Goal: Information Seeking & Learning: Understand process/instructions

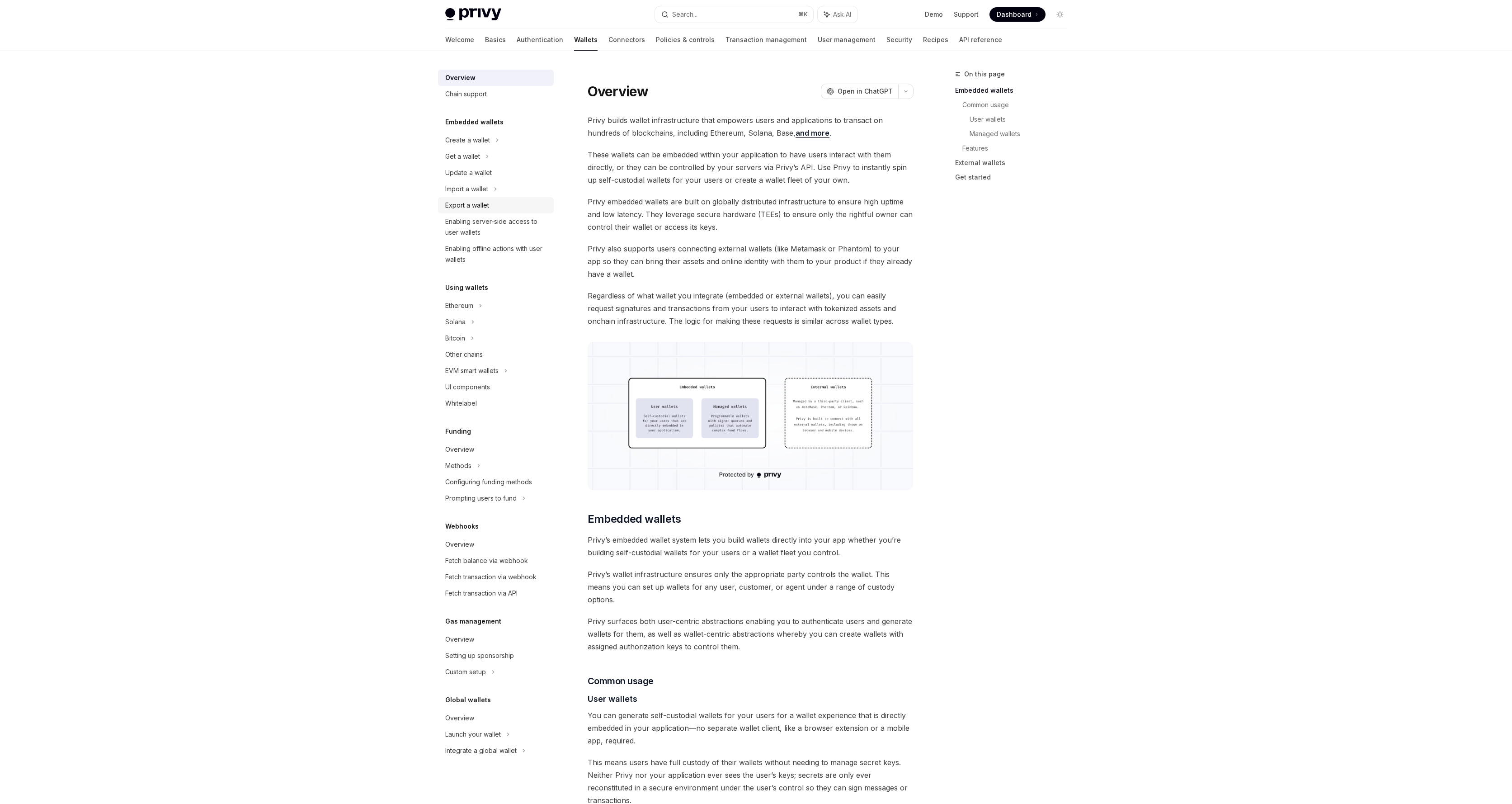
click at [479, 202] on div "Export a wallet" at bounding box center [467, 205] width 44 height 11
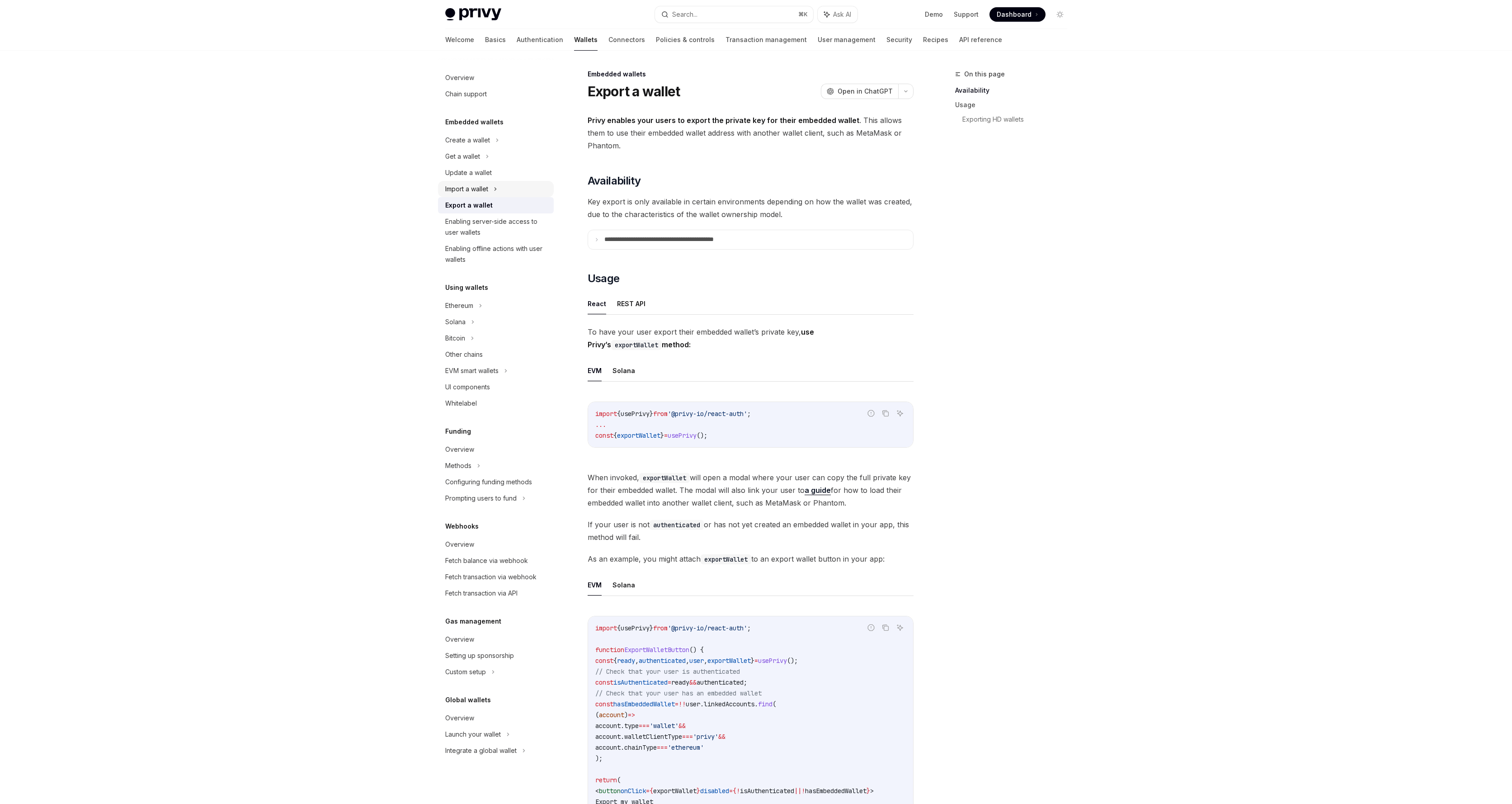
click at [480, 190] on div "Import a wallet" at bounding box center [467, 189] width 43 height 11
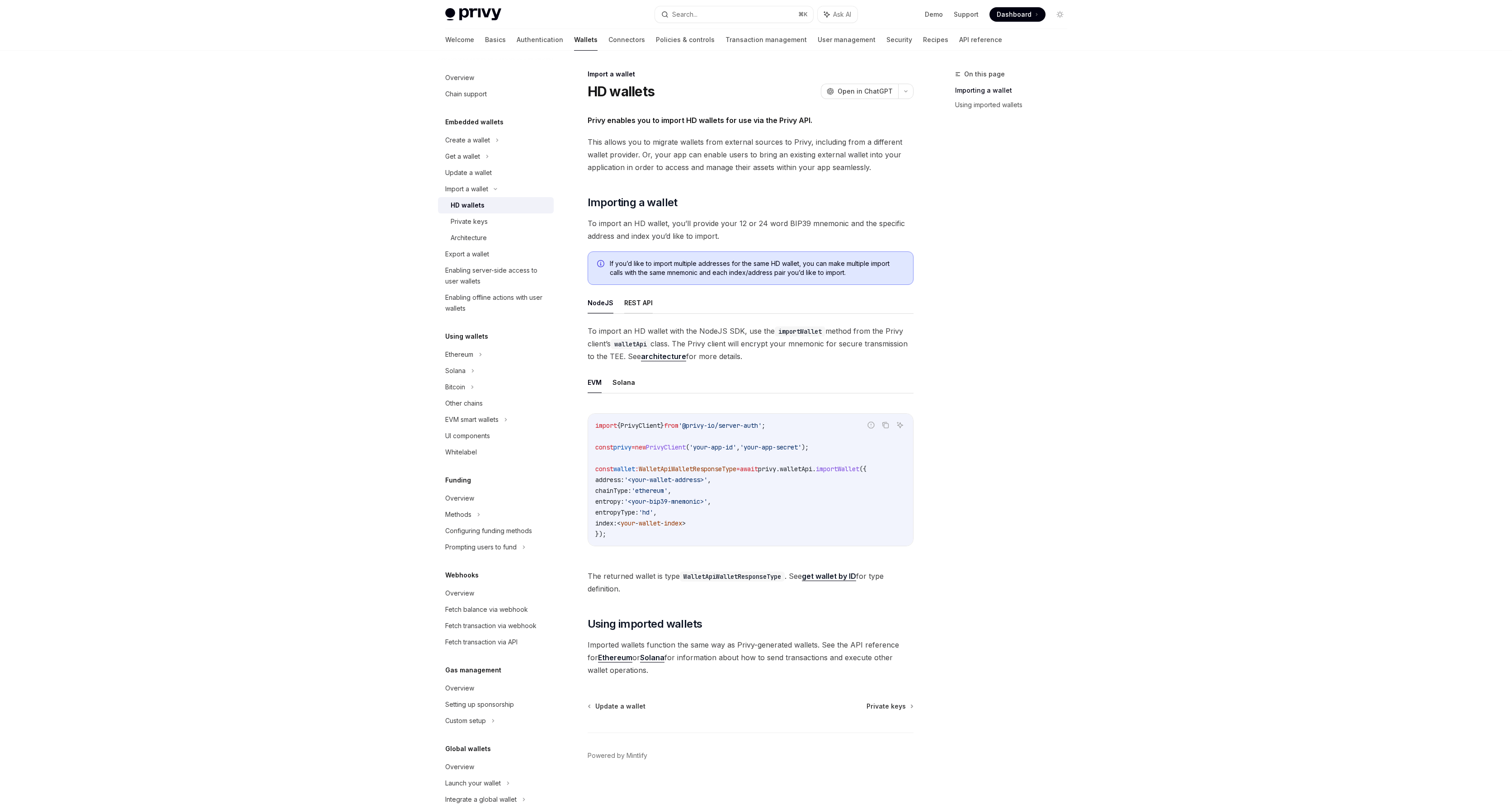
click at [635, 304] on button "REST API" at bounding box center [639, 302] width 28 height 21
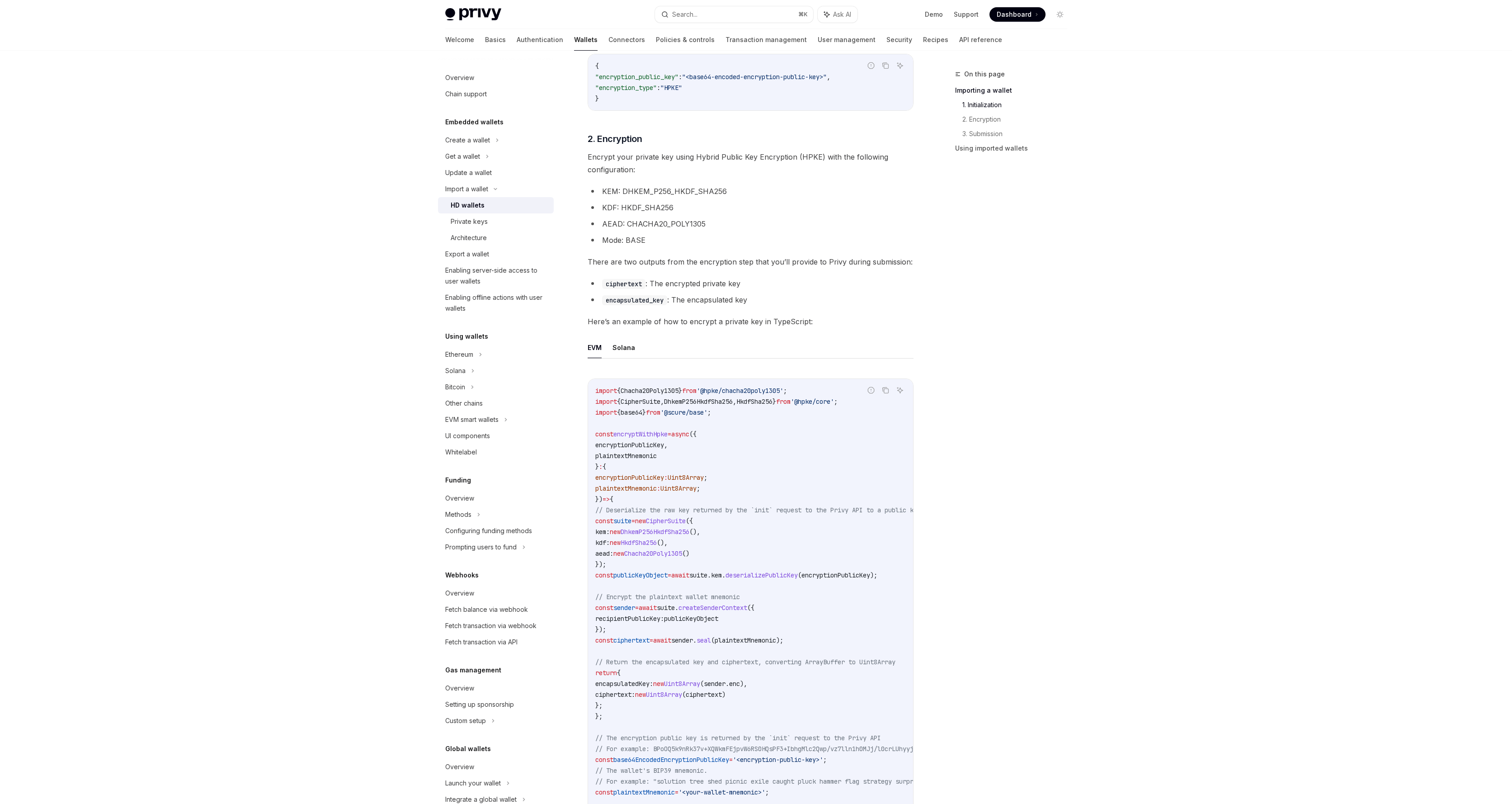
scroll to position [596, 0]
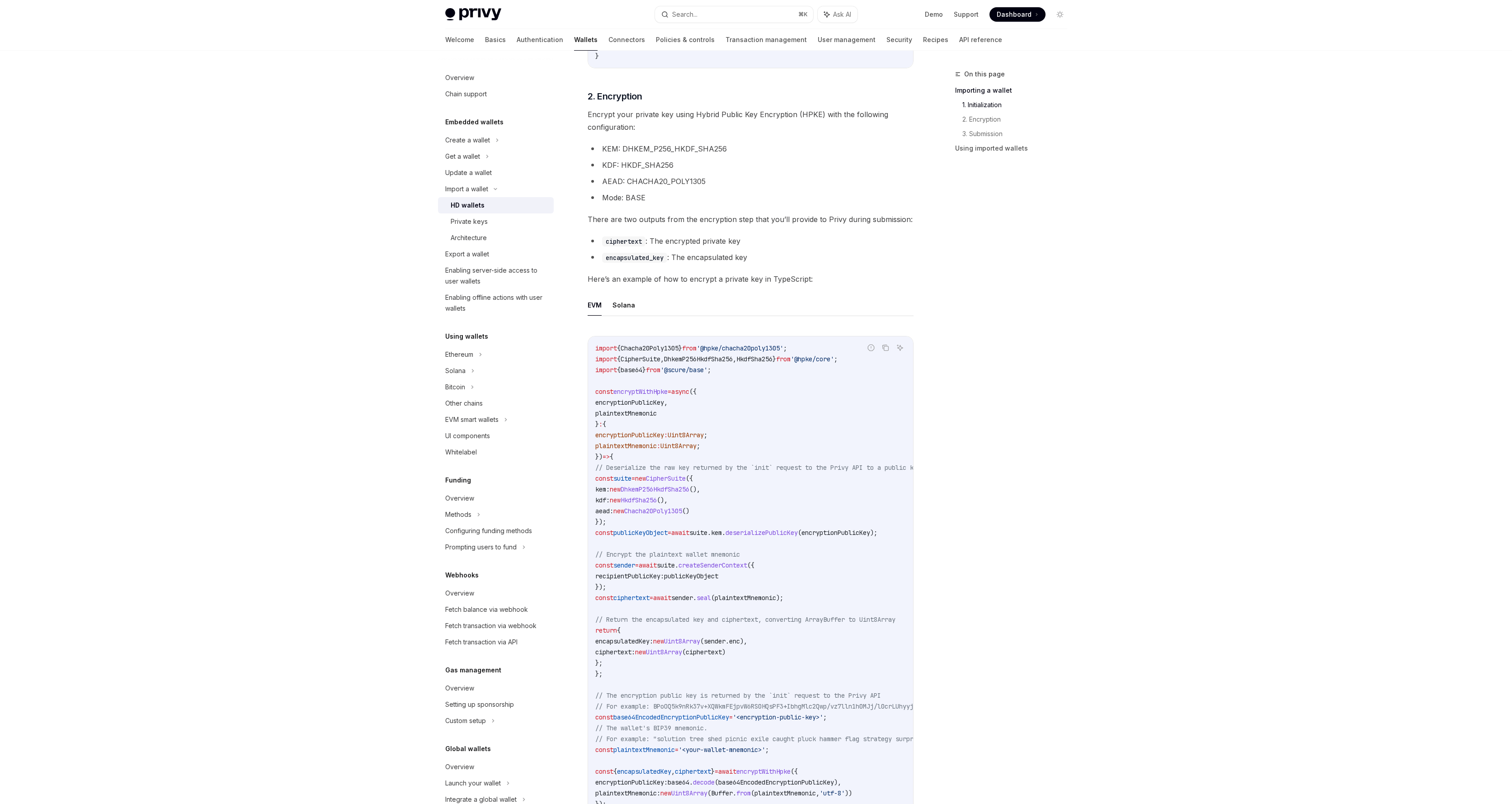
click at [776, 600] on span "plaintextMnemonic" at bounding box center [745, 597] width 61 height 8
copy span "plaintextMnemonic"
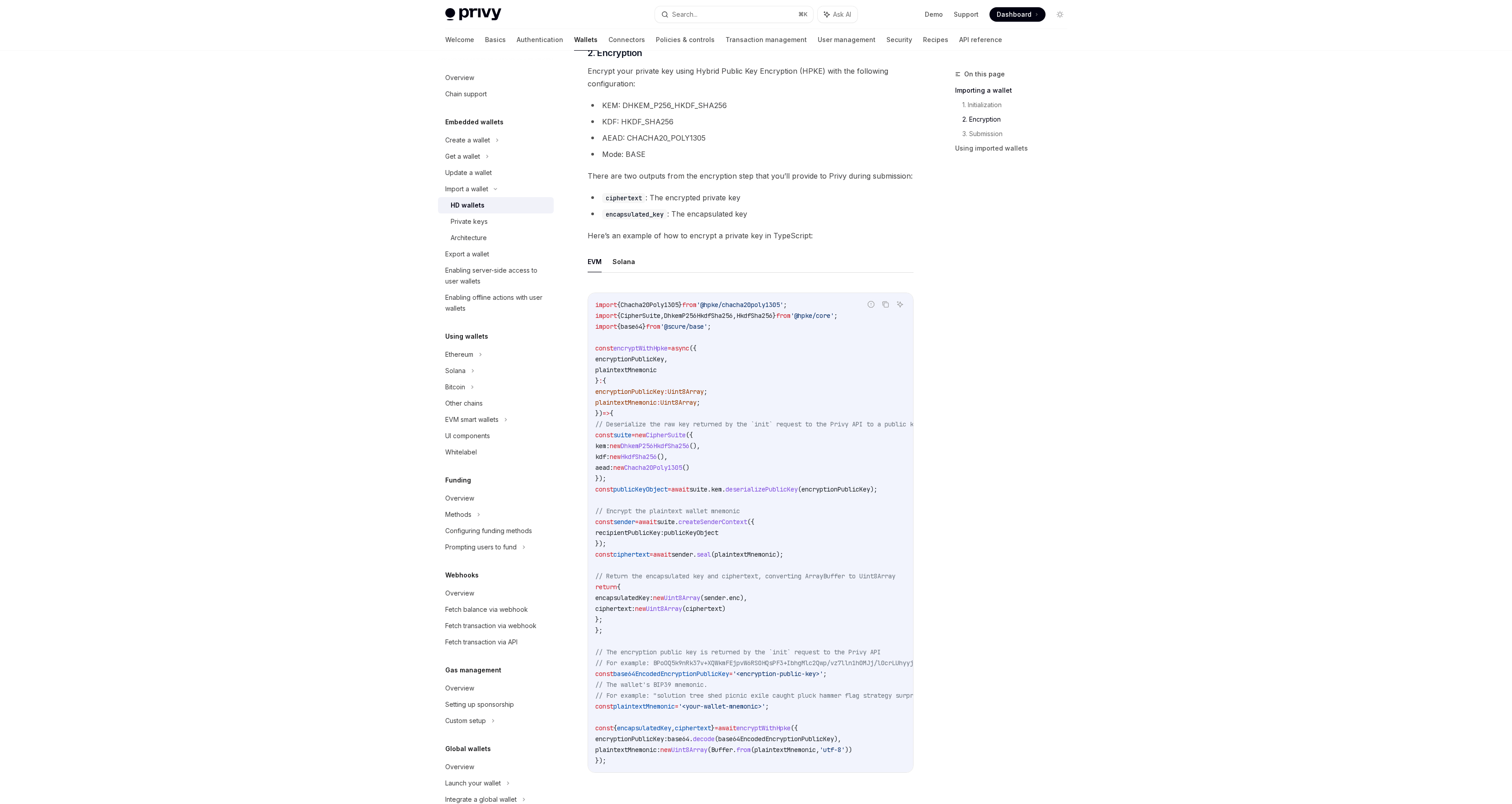
scroll to position [874, 0]
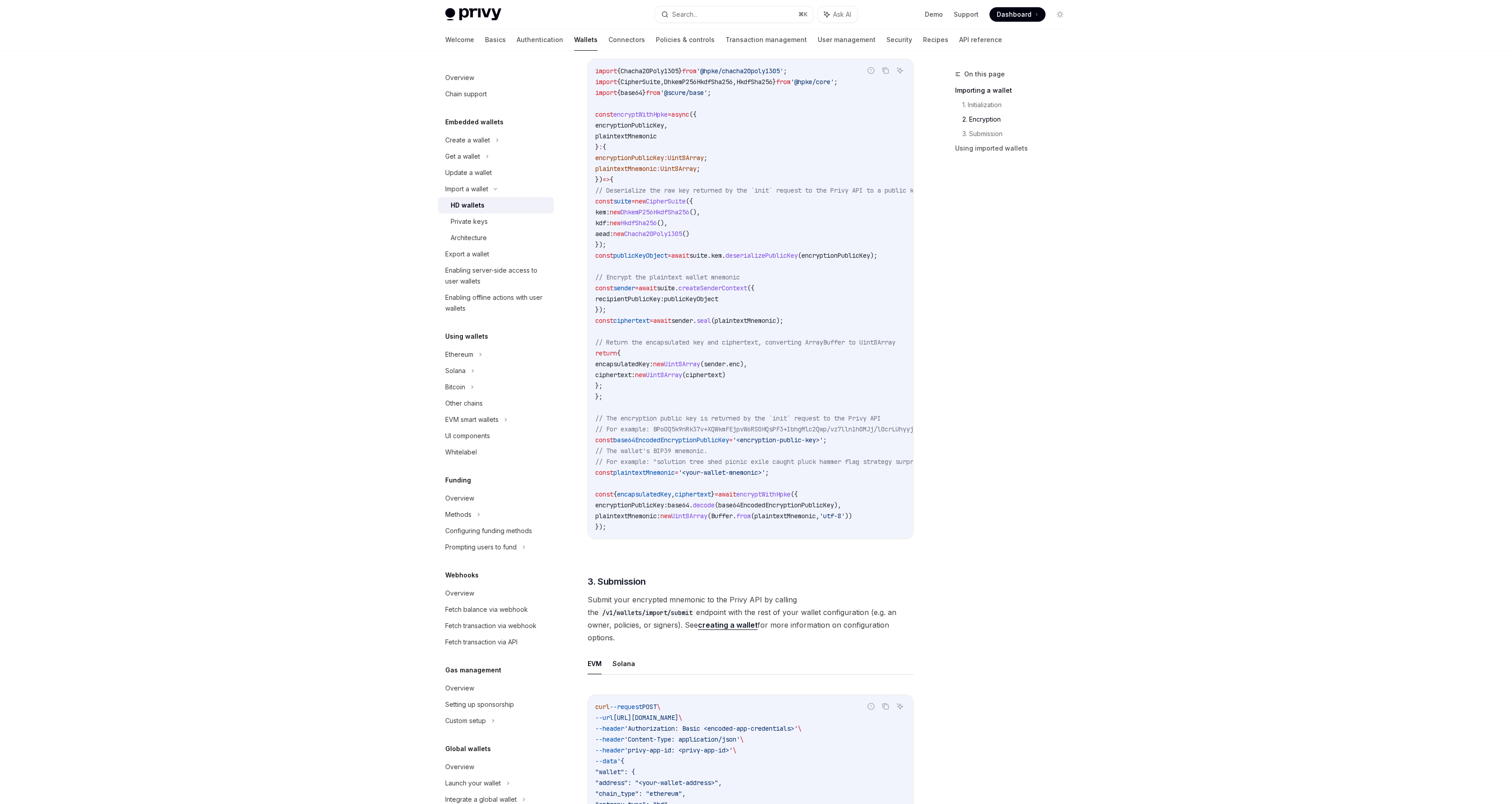
click at [612, 450] on span "// The wallet's BIP39 mnemonic." at bounding box center [651, 451] width 112 height 8
drag, startPoint x: 612, startPoint y: 450, endPoint x: 668, endPoint y: 448, distance: 56.0
click at [665, 448] on span "// The wallet's BIP39 mnemonic." at bounding box center [651, 451] width 112 height 8
click at [670, 450] on span "// The wallet's BIP39 mnemonic." at bounding box center [651, 451] width 112 height 8
drag, startPoint x: 670, startPoint y: 450, endPoint x: 692, endPoint y: 449, distance: 22.0
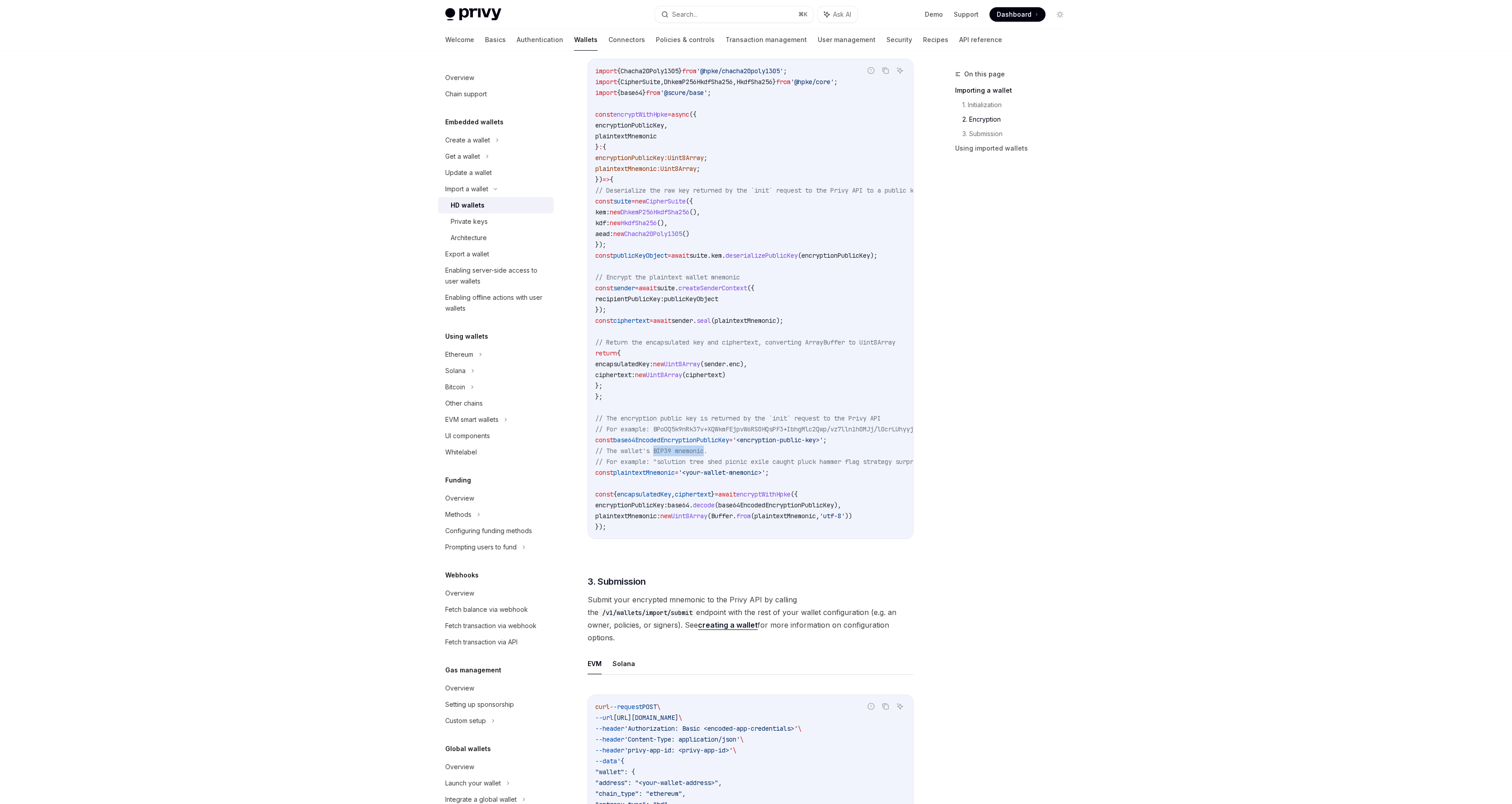
click at [691, 450] on span "// The wallet's BIP39 mnemonic." at bounding box center [651, 451] width 112 height 8
click at [695, 449] on span "// The wallet's BIP39 mnemonic." at bounding box center [651, 451] width 112 height 8
drag, startPoint x: 695, startPoint y: 449, endPoint x: 667, endPoint y: 449, distance: 28.0
click at [667, 449] on span "// The wallet's BIP39 mnemonic." at bounding box center [651, 451] width 112 height 8
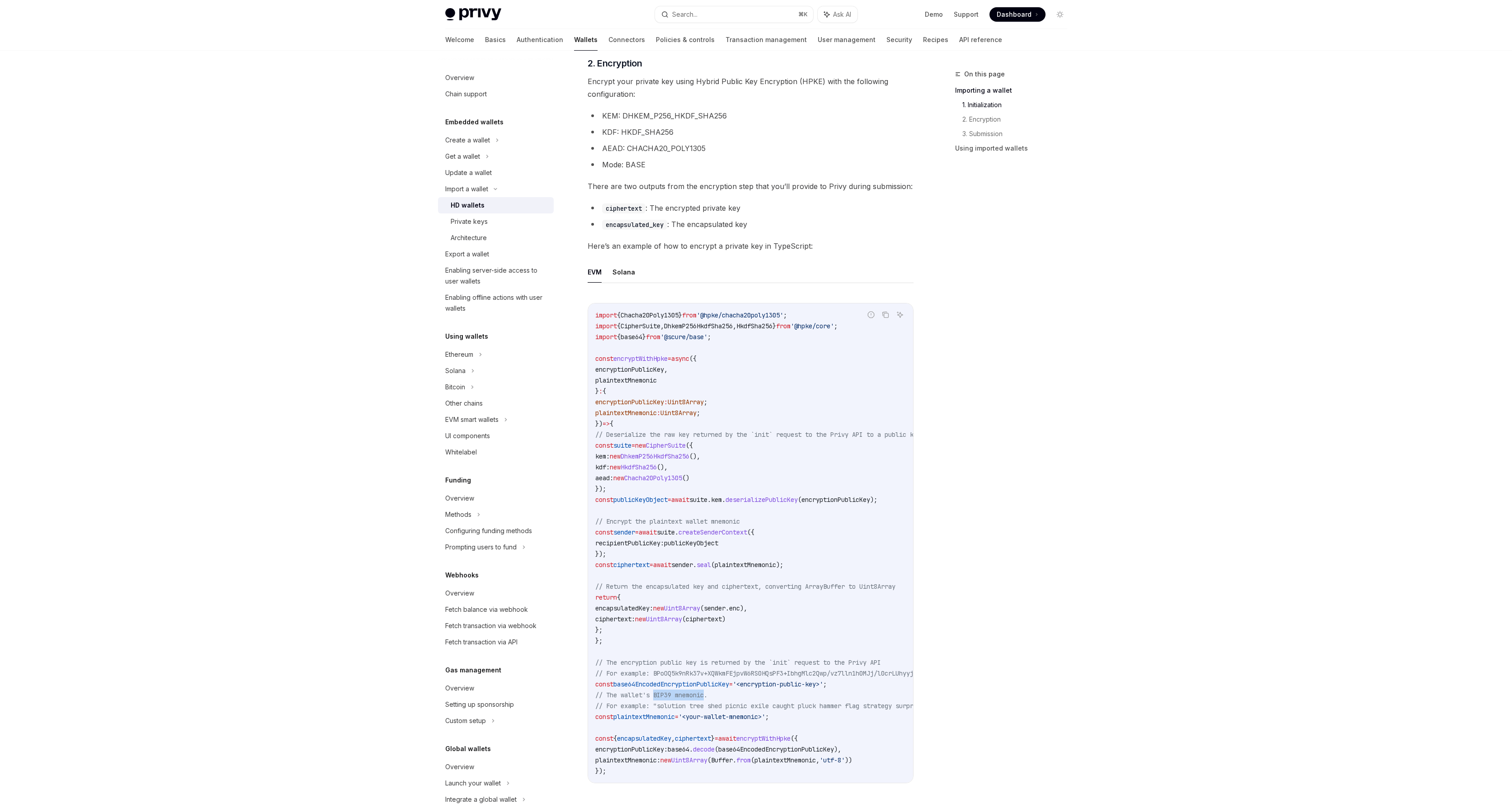
scroll to position [704, 0]
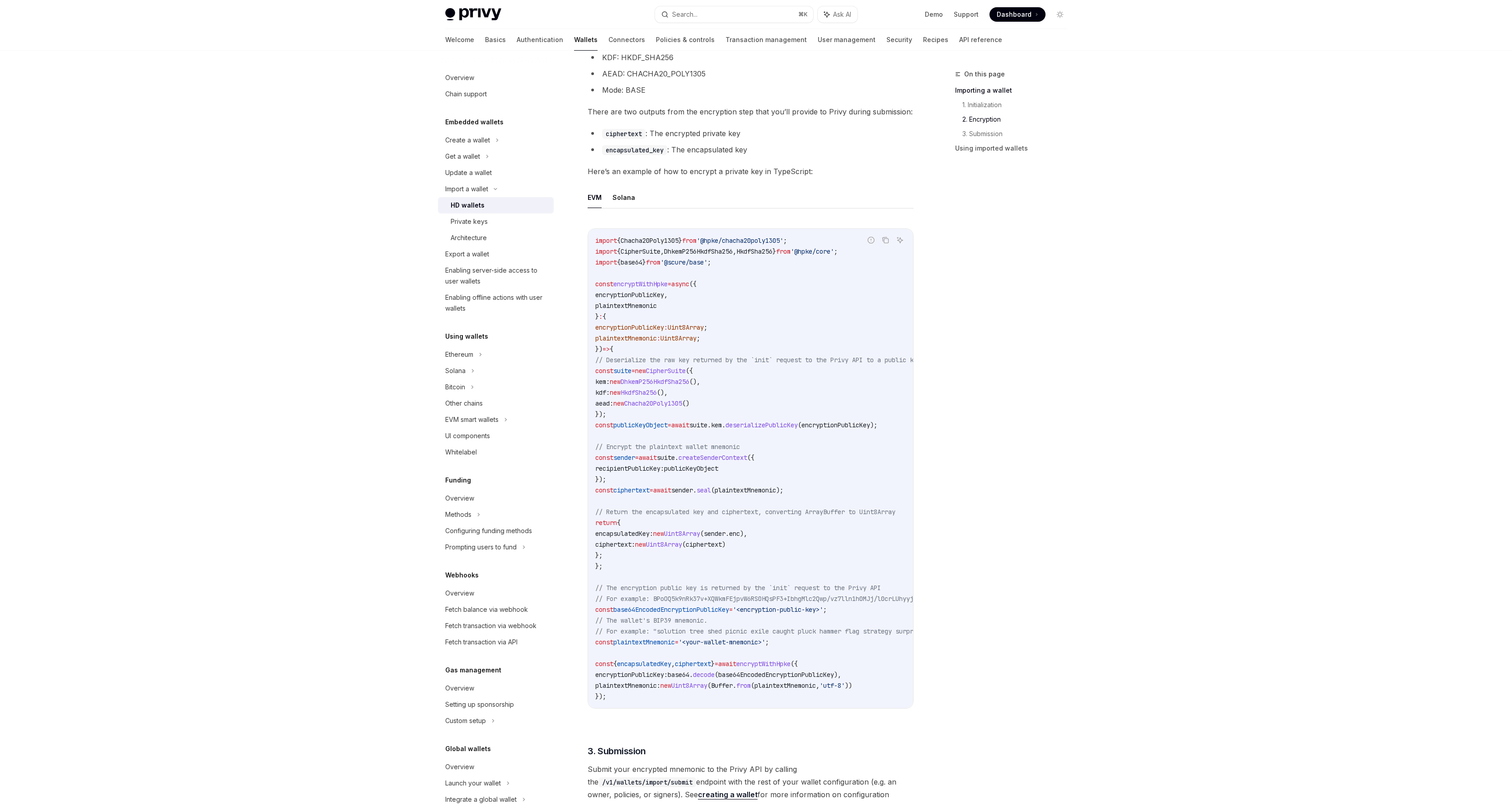
click at [678, 631] on span "// For example: "solution tree shed picnic exile caught pluck hammer flag strat…" at bounding box center [772, 631] width 354 height 8
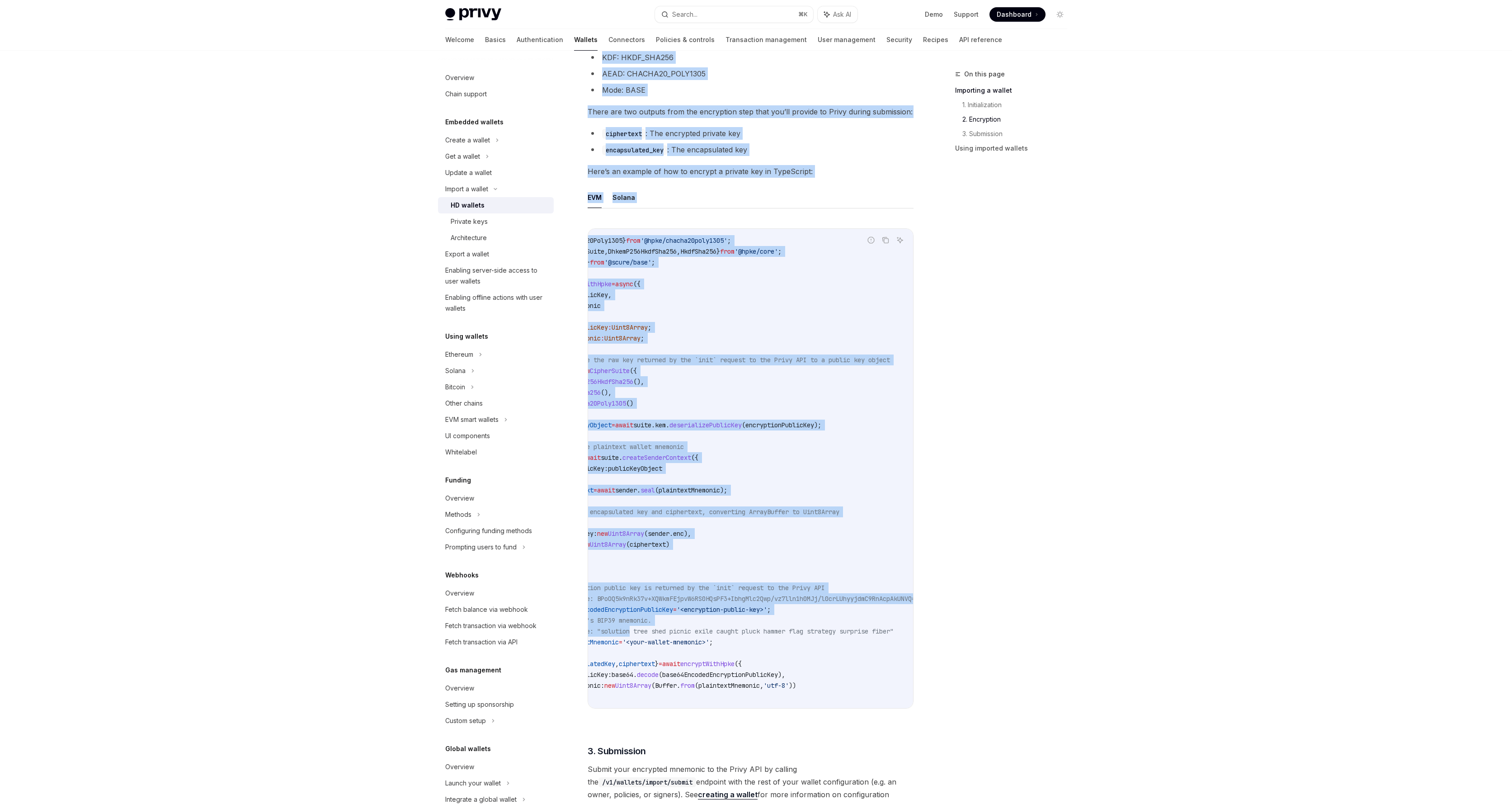
scroll to position [0, 99]
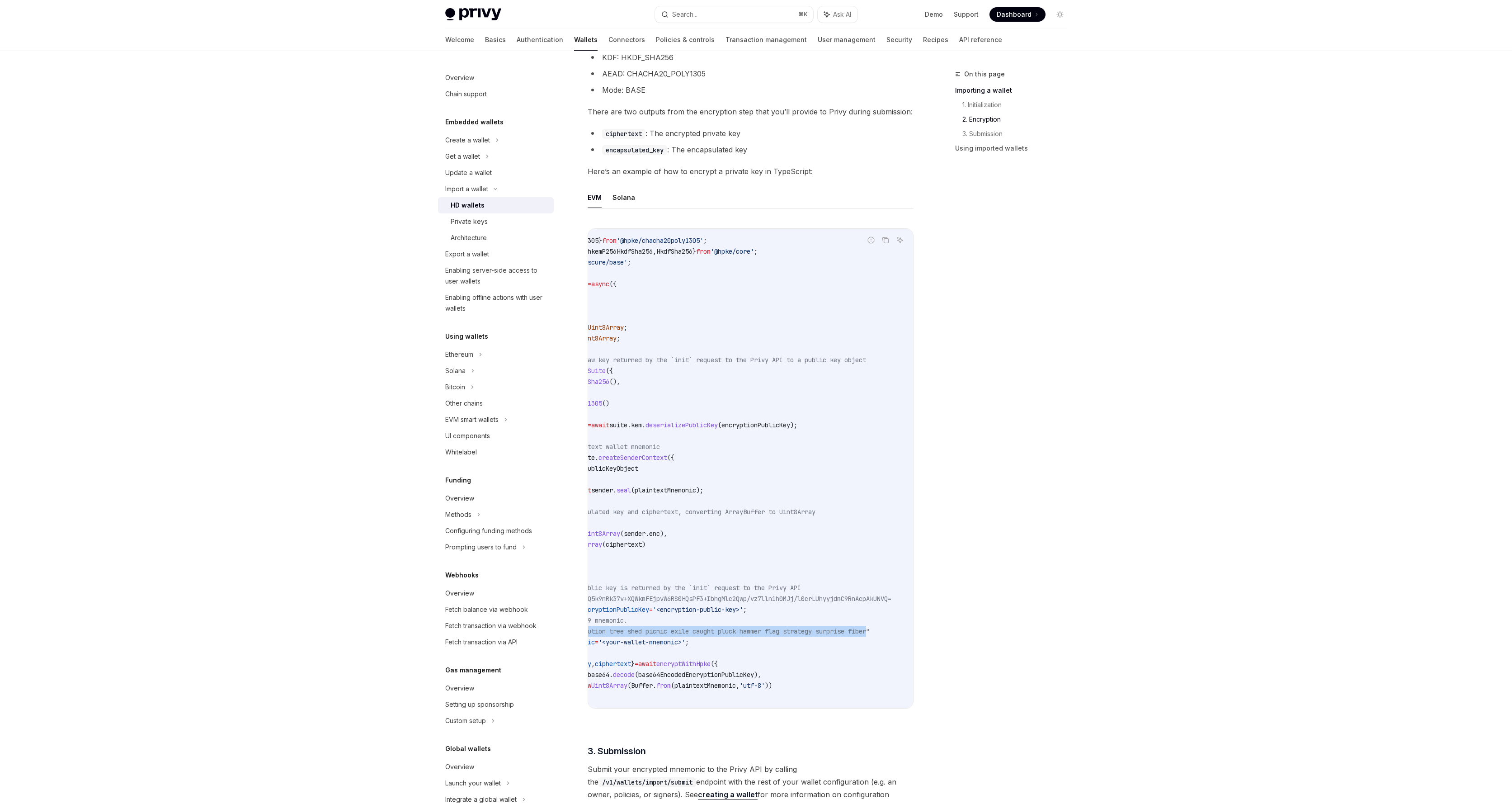
drag, startPoint x: 678, startPoint y: 631, endPoint x: 848, endPoint y: 631, distance: 170.0
click at [848, 631] on span "// For example: "solution tree shed picnic exile caught pluck hammer flag strat…" at bounding box center [692, 631] width 354 height 8
copy span "solution tree shed picnic exile caught pluck hammer flag strategy surprise fiber"
click at [489, 205] on div "HD wallets" at bounding box center [500, 205] width 98 height 11
type textarea "*"
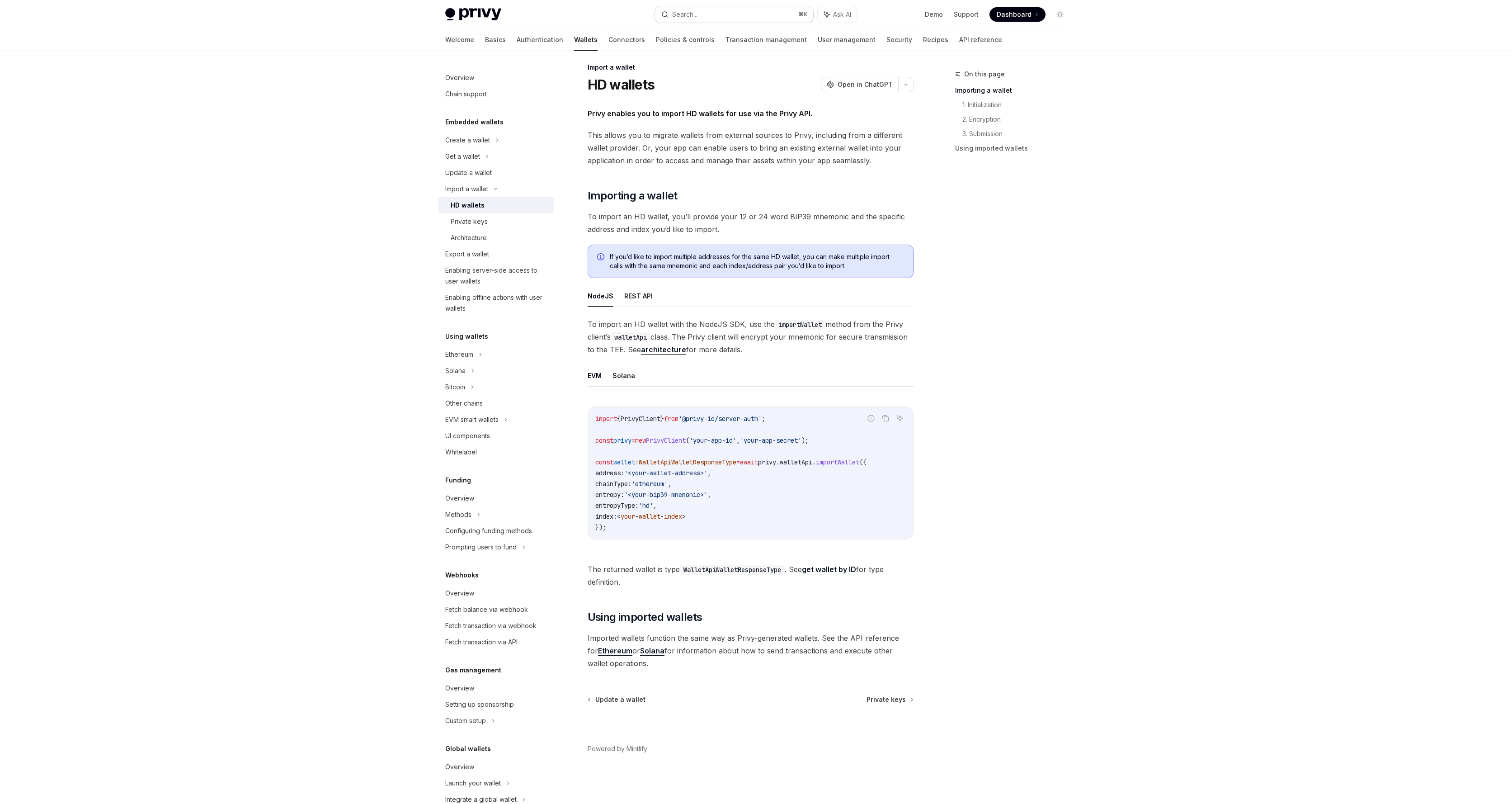
click at [691, 16] on div "Search..." at bounding box center [684, 14] width 25 height 11
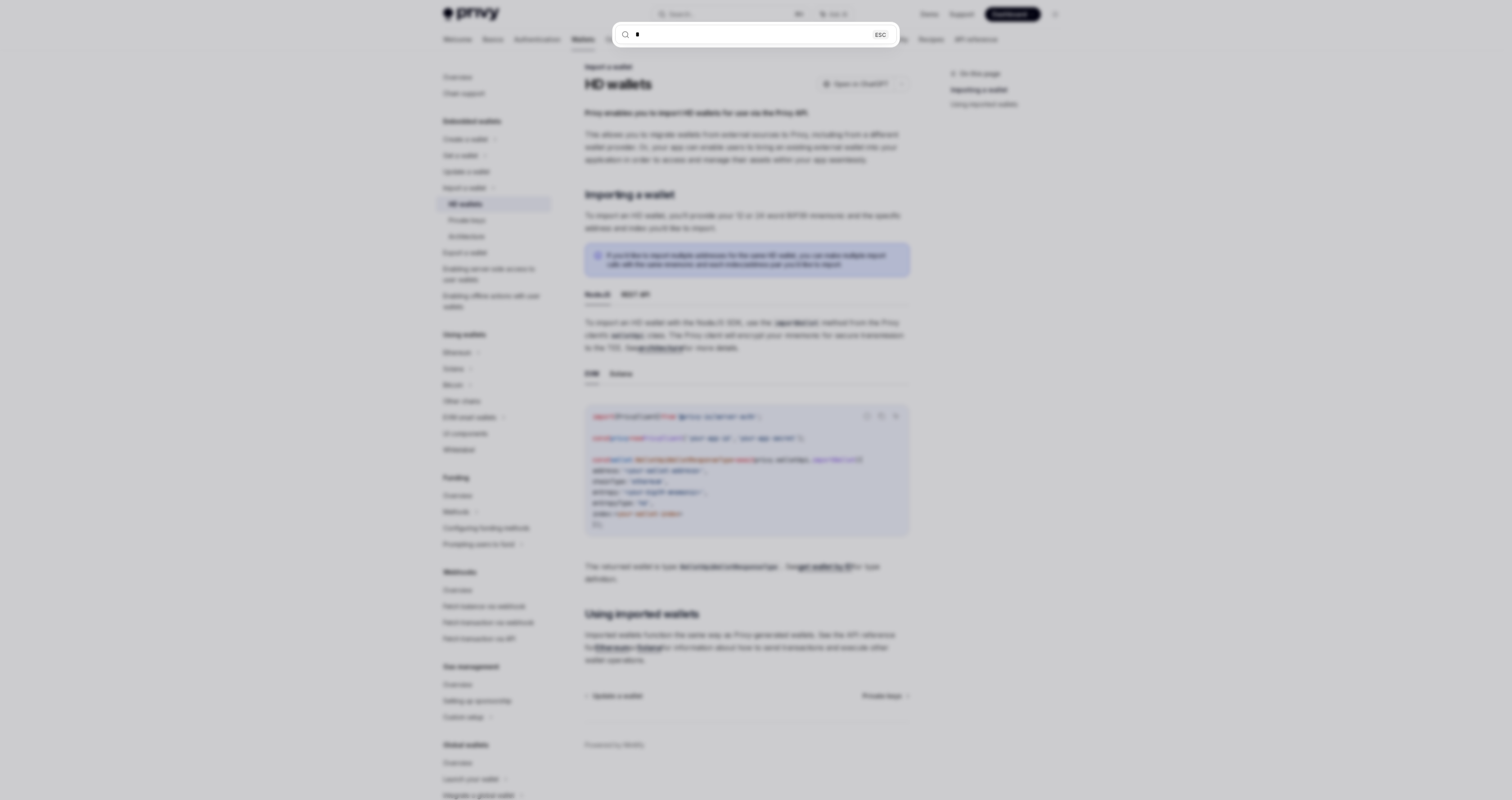
type input "**"
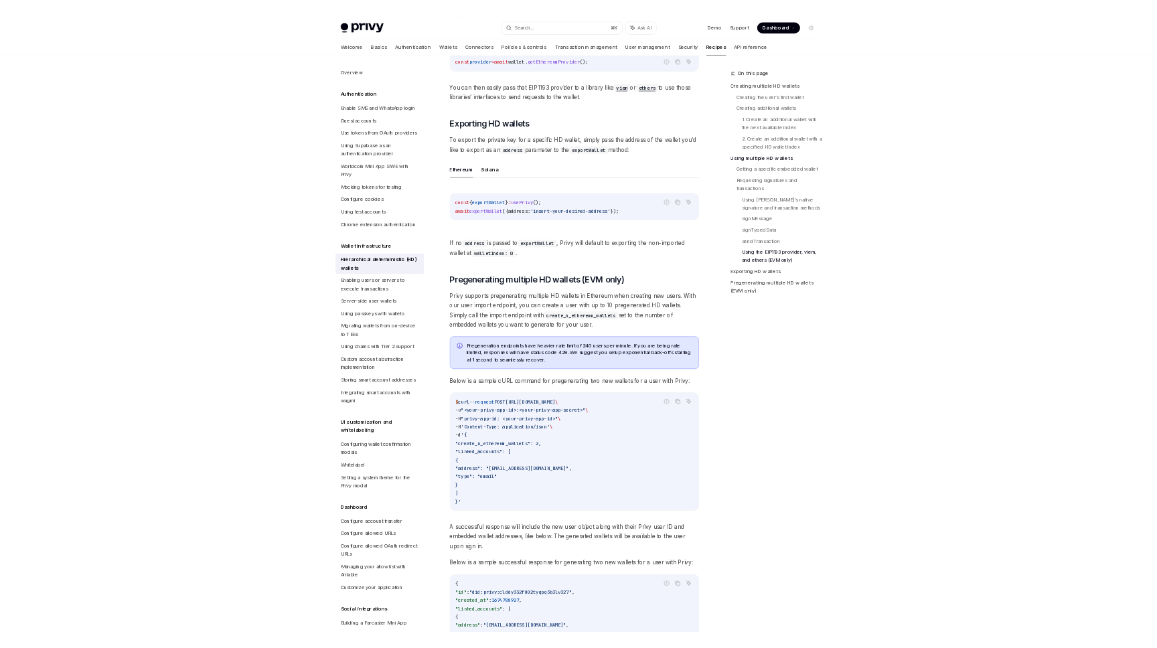
scroll to position [3745, 0]
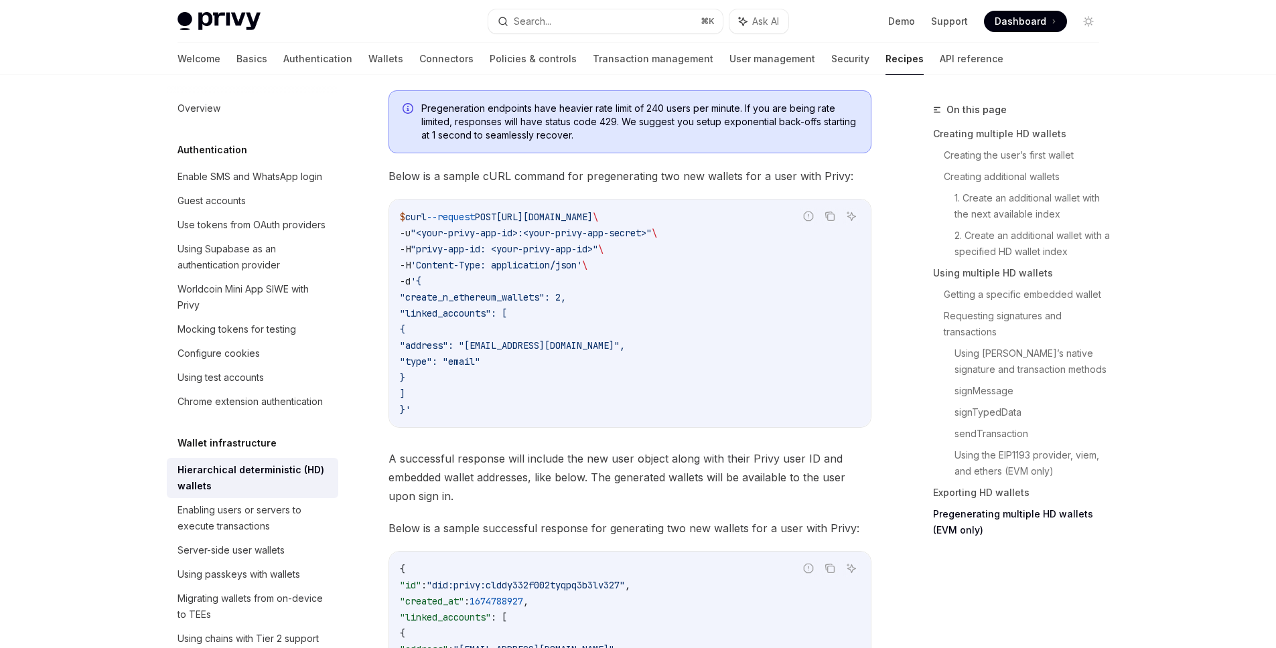
type textarea "*"
